Goal: Information Seeking & Learning: Learn about a topic

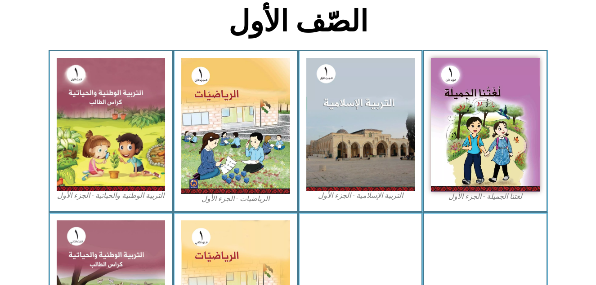
scroll to position [241, 0]
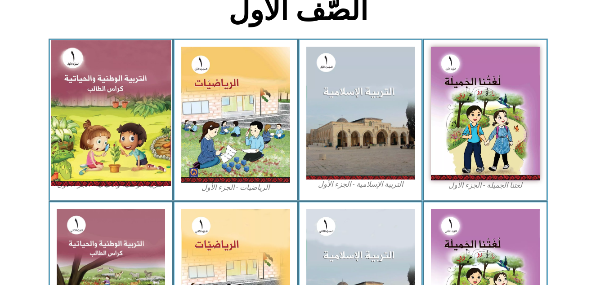
click at [87, 91] on img at bounding box center [111, 113] width 120 height 146
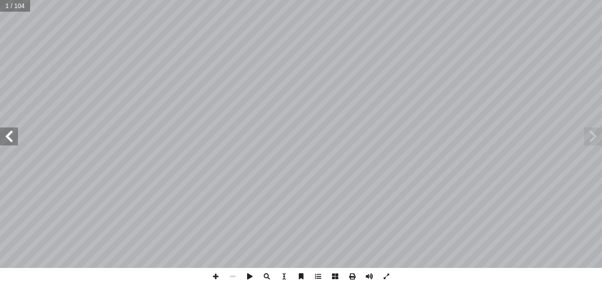
click at [14, 145] on span at bounding box center [9, 137] width 18 height 18
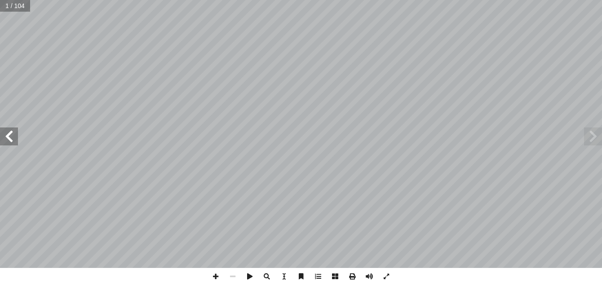
click at [14, 145] on span at bounding box center [9, 137] width 18 height 18
click at [6, 130] on span at bounding box center [9, 137] width 18 height 18
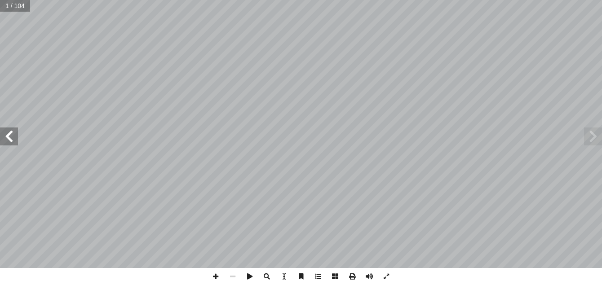
click at [6, 130] on span at bounding box center [9, 137] width 18 height 18
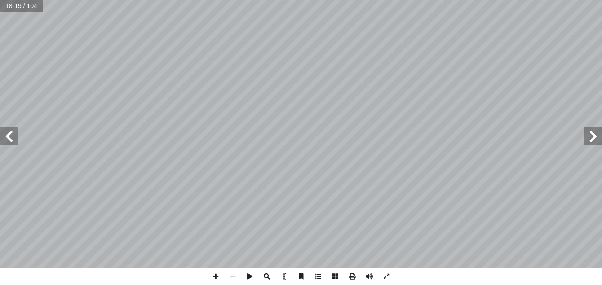
click at [4, 138] on span at bounding box center [9, 137] width 18 height 18
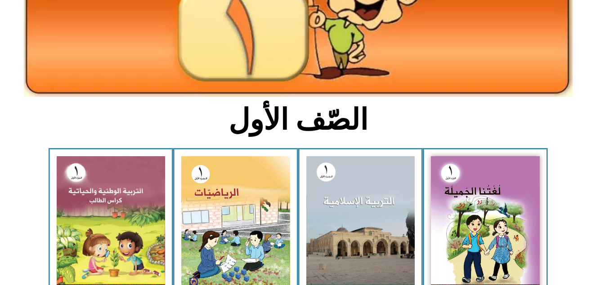
scroll to position [173, 0]
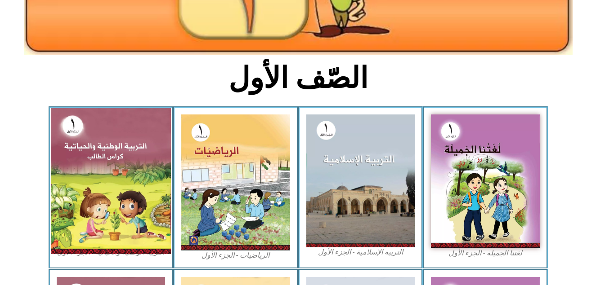
click at [159, 193] on img at bounding box center [111, 181] width 120 height 146
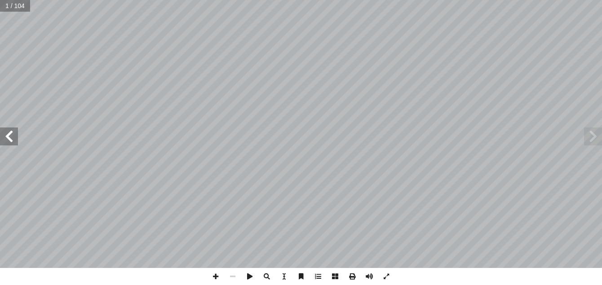
click at [9, 133] on span at bounding box center [9, 137] width 18 height 18
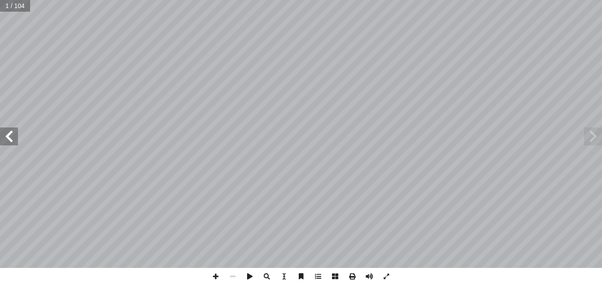
click at [9, 133] on span at bounding box center [9, 137] width 18 height 18
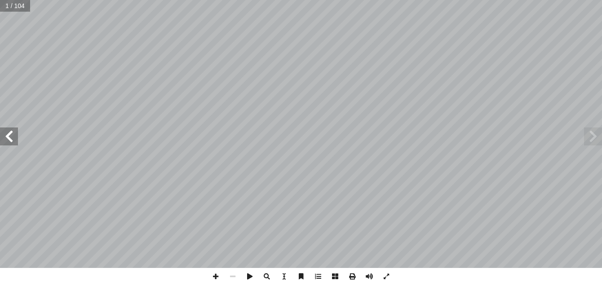
click at [9, 133] on span at bounding box center [9, 137] width 18 height 18
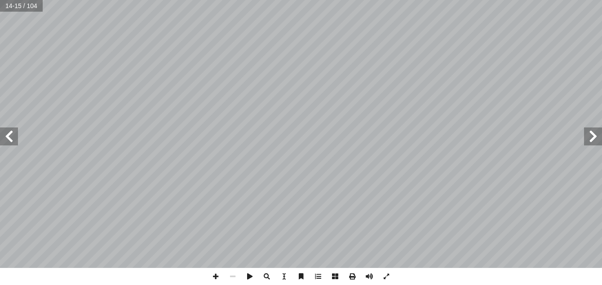
click at [9, 133] on span at bounding box center [9, 137] width 18 height 18
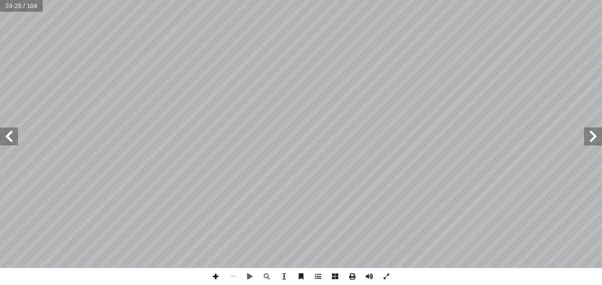
click at [218, 273] on span at bounding box center [215, 276] width 17 height 17
click at [9, 130] on span at bounding box center [9, 137] width 18 height 18
click at [596, 136] on span at bounding box center [593, 137] width 18 height 18
